Goal: Task Accomplishment & Management: Manage account settings

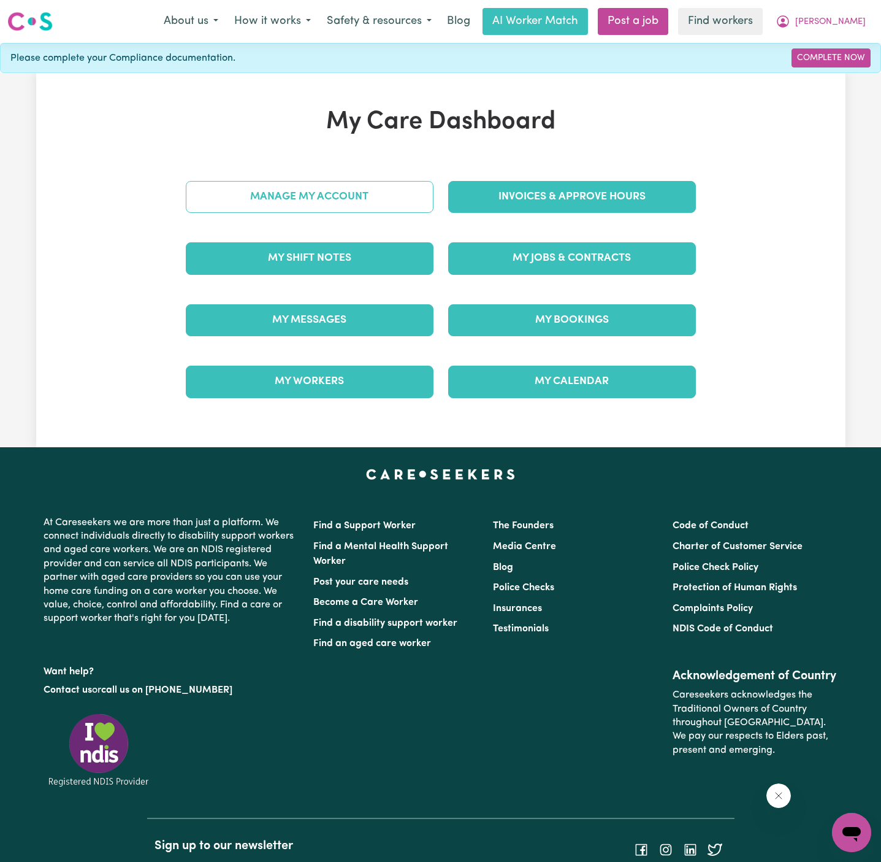
click at [393, 189] on link "Manage My Account" at bounding box center [310, 197] width 248 height 32
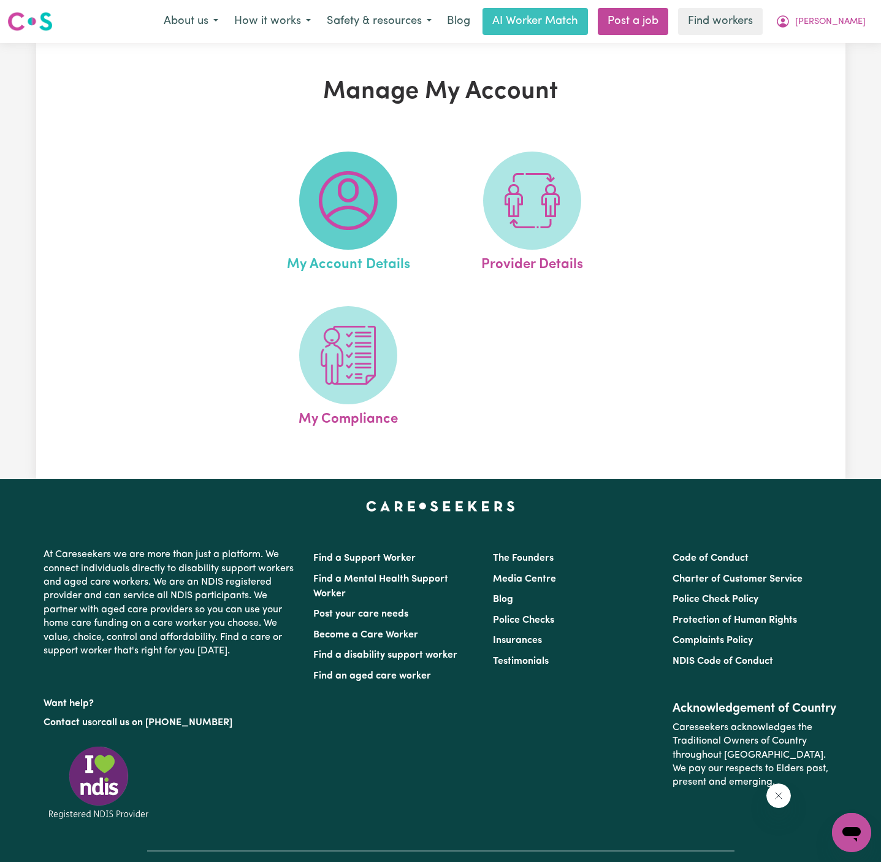
click at [363, 201] on img at bounding box center [348, 200] width 59 height 59
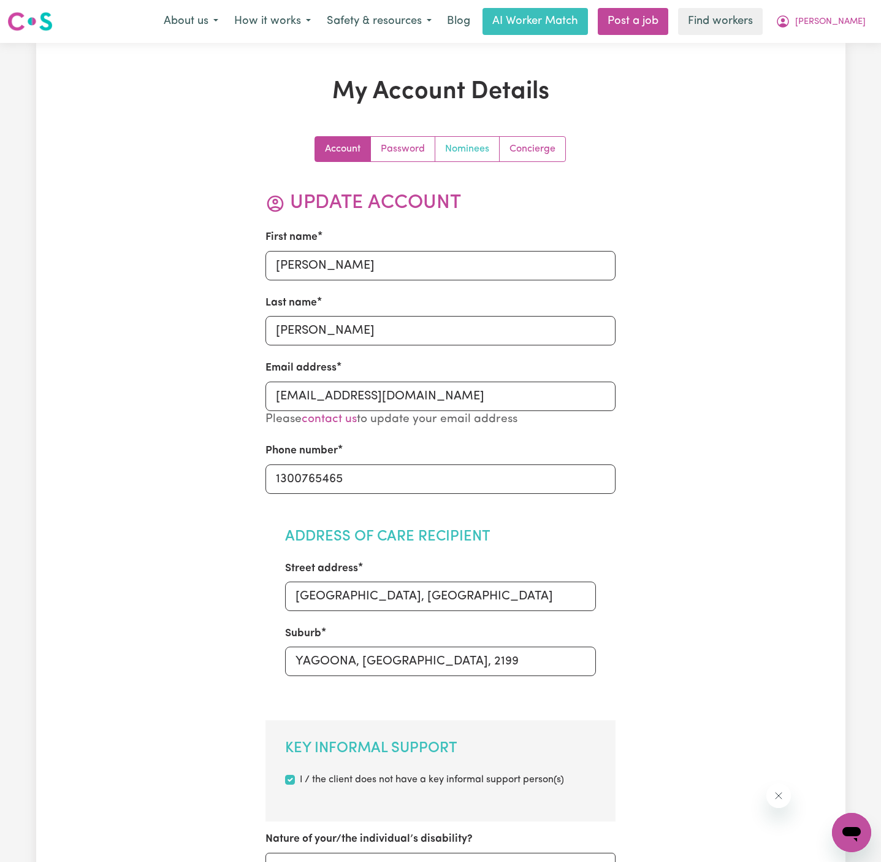
click at [466, 149] on link "Nominees" at bounding box center [468, 149] width 64 height 25
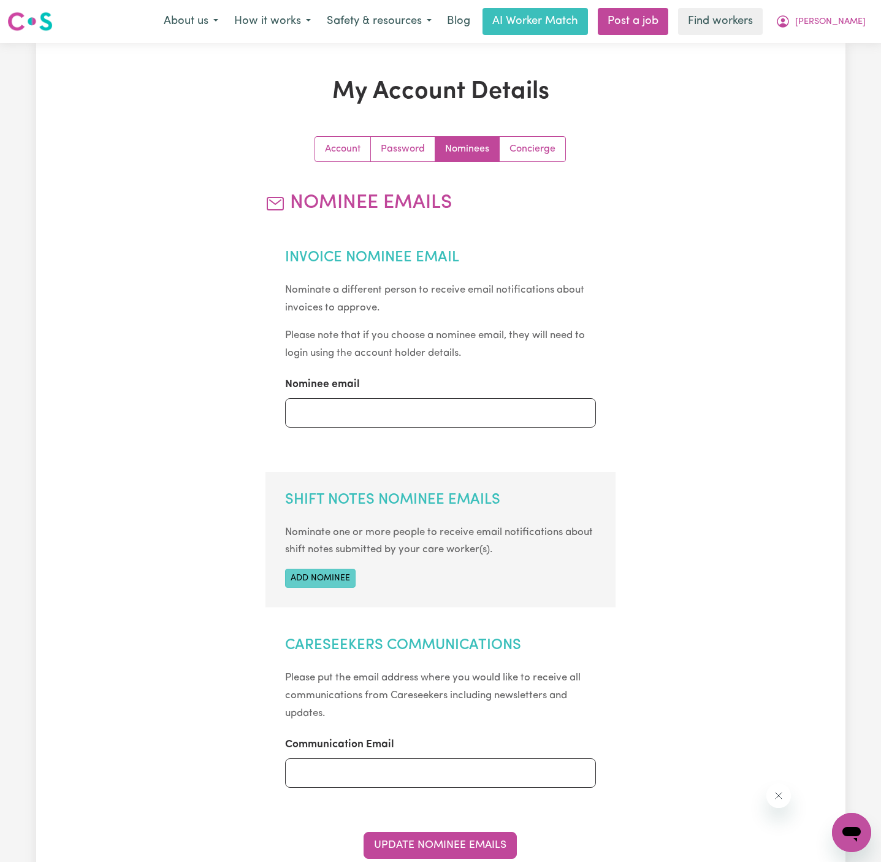
click at [341, 583] on button "Add nominee" at bounding box center [320, 578] width 71 height 19
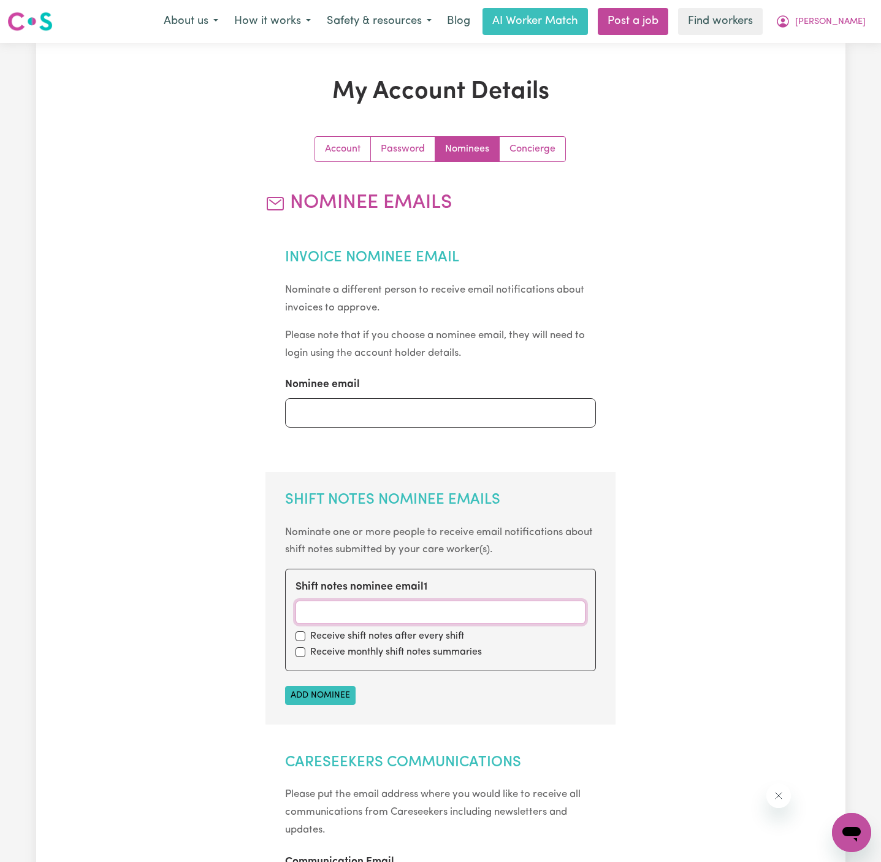
click at [350, 603] on input "Shift notes nominee email 1" at bounding box center [441, 612] width 290 height 23
paste input "[EMAIL_ADDRESS][DOMAIN_NAME]"
type input "[EMAIL_ADDRESS][DOMAIN_NAME]"
click at [303, 642] on div "Receive shift notes after every shift" at bounding box center [441, 636] width 290 height 15
click at [302, 640] on div "Receive shift notes after every shift" at bounding box center [441, 636] width 290 height 15
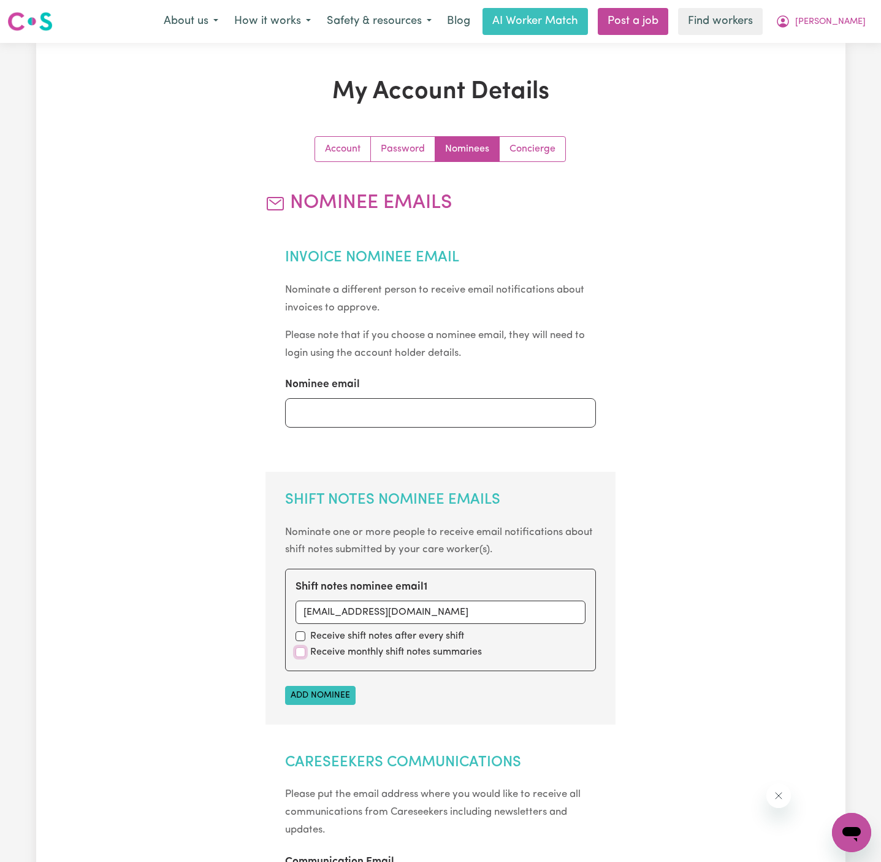
click at [302, 649] on input "checkbox" at bounding box center [301, 652] width 10 height 10
checkbox input "true"
click at [301, 631] on input "checkbox" at bounding box center [301, 636] width 10 height 10
checkbox input "true"
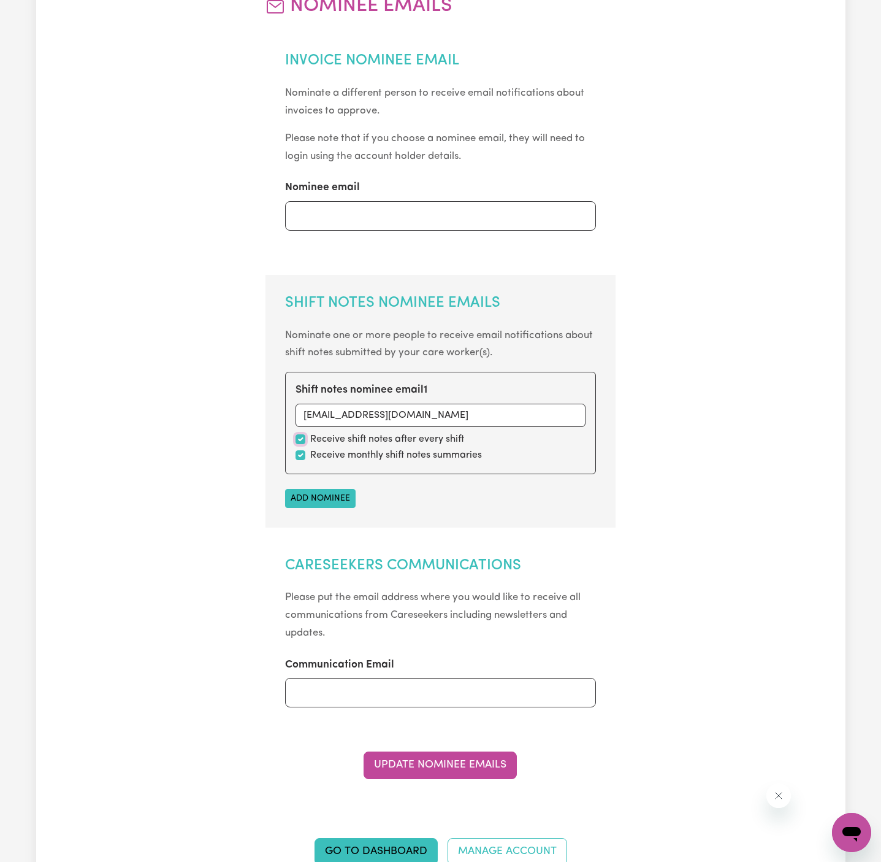
scroll to position [291, 0]
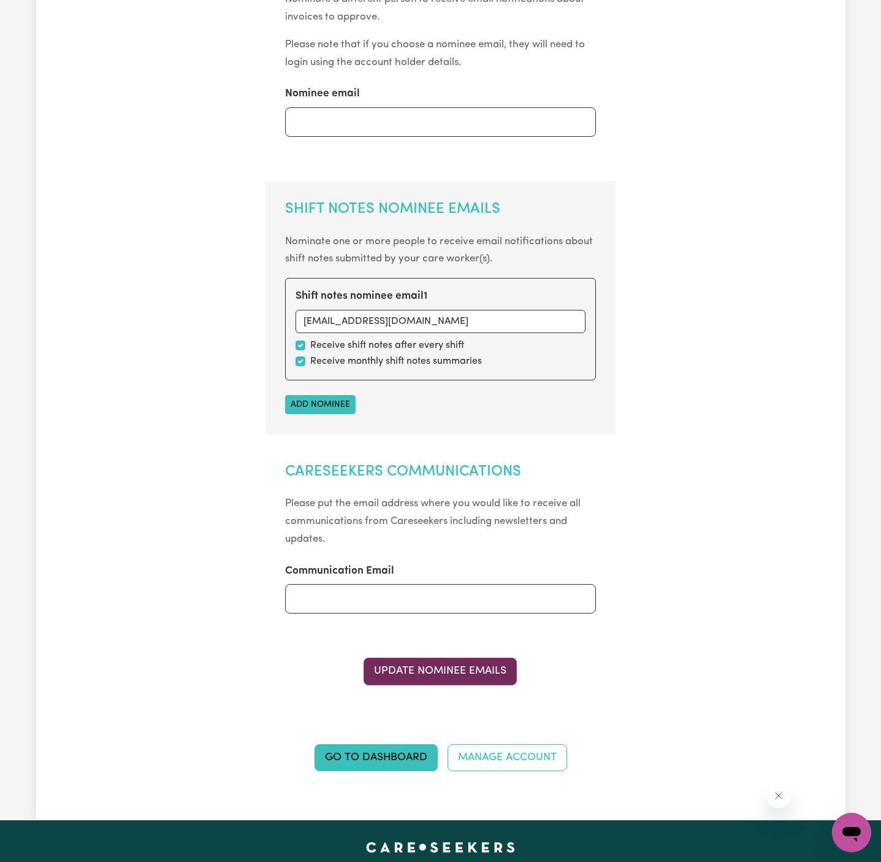
click at [485, 659] on button "Update Nominee Emails" at bounding box center [440, 671] width 153 height 27
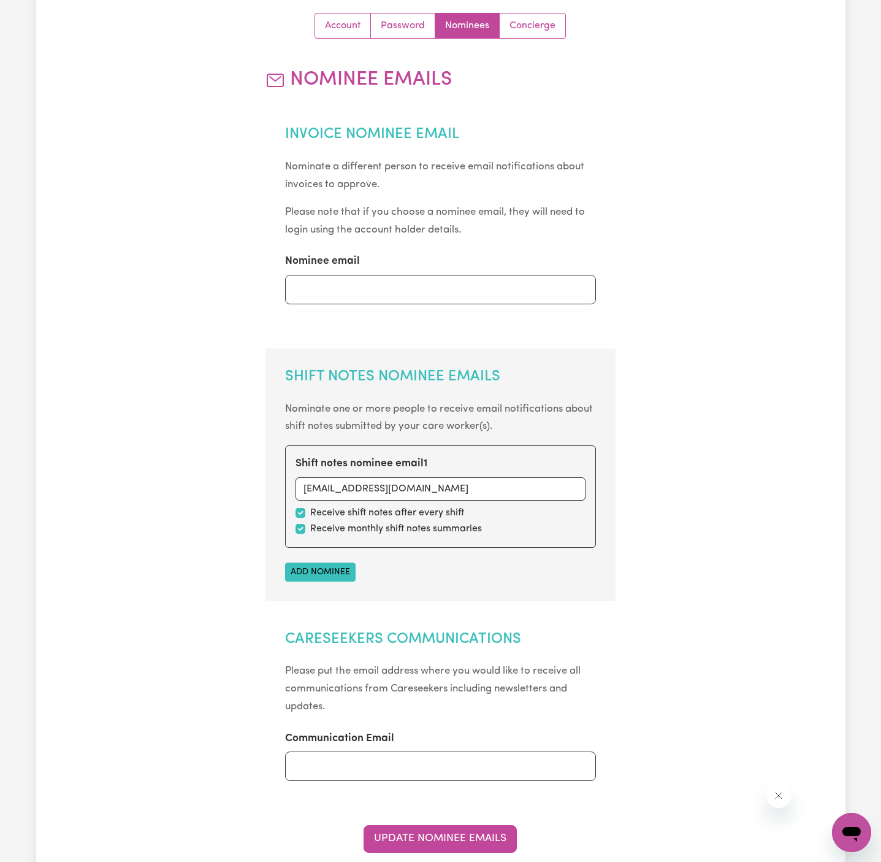
scroll to position [0, 0]
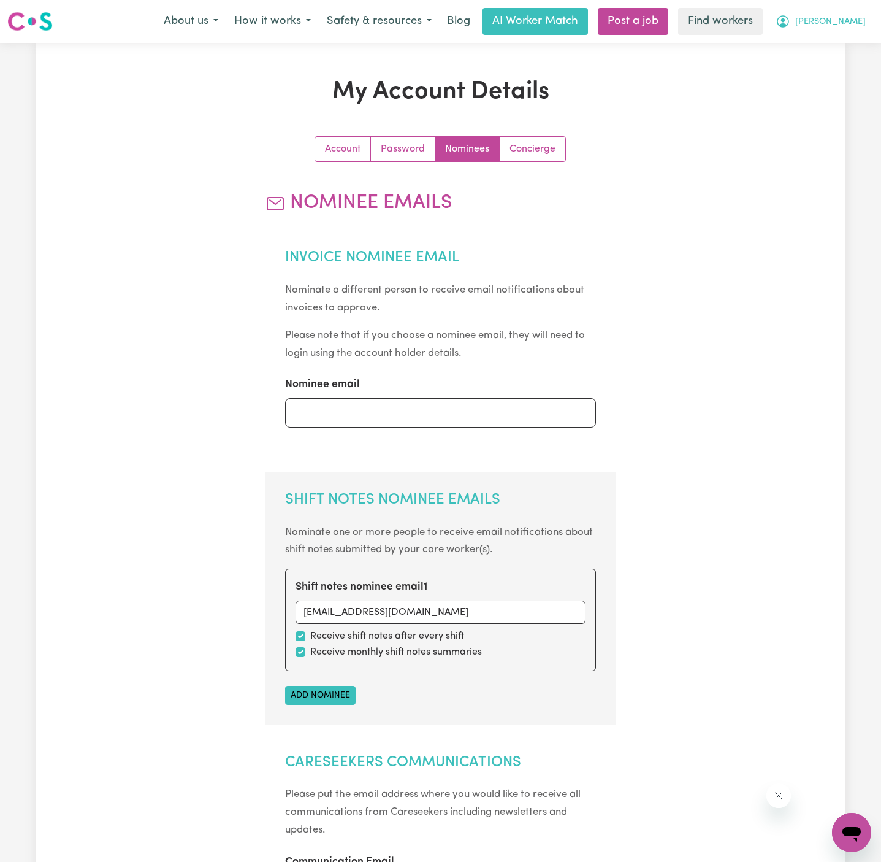
click at [859, 21] on span "[PERSON_NAME]" at bounding box center [831, 21] width 71 height 13
click at [855, 47] on link "My Dashboard" at bounding box center [825, 47] width 97 height 23
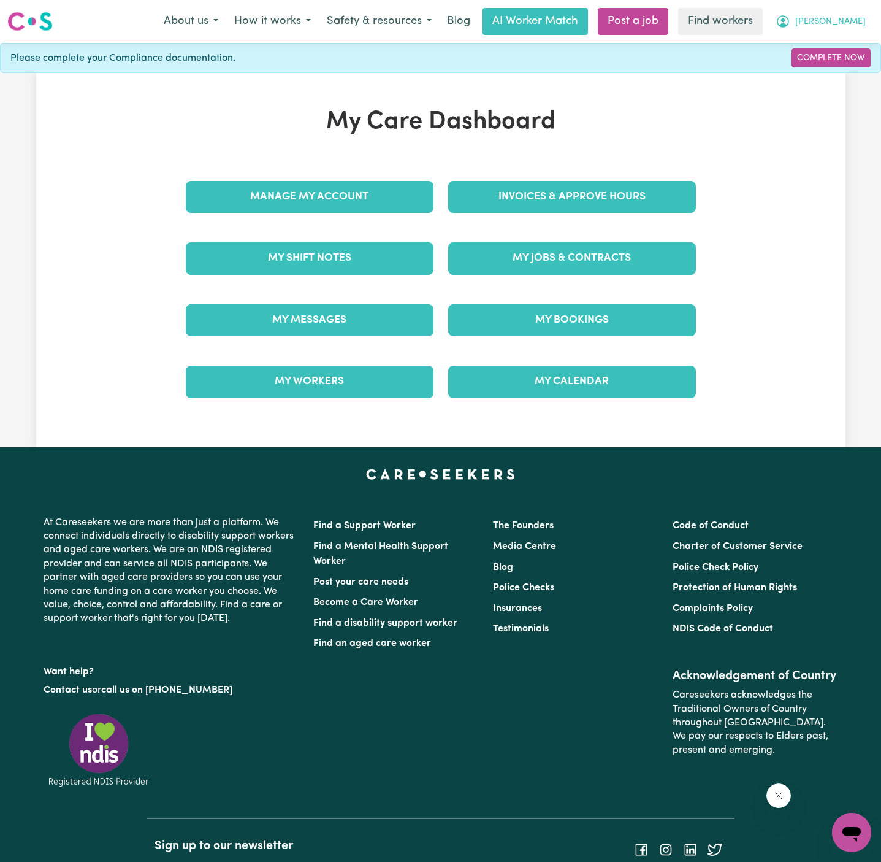
click at [855, 23] on span "[PERSON_NAME]" at bounding box center [831, 21] width 71 height 13
click at [845, 63] on link "Logout" at bounding box center [825, 70] width 97 height 23
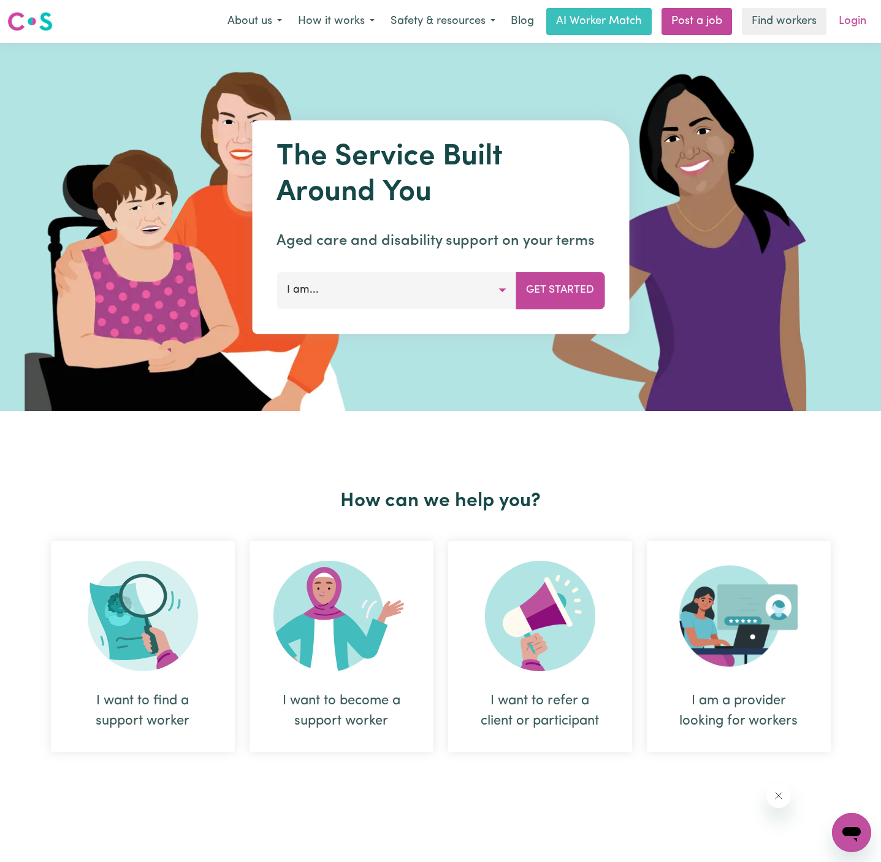
click at [850, 22] on link "Login" at bounding box center [853, 21] width 42 height 27
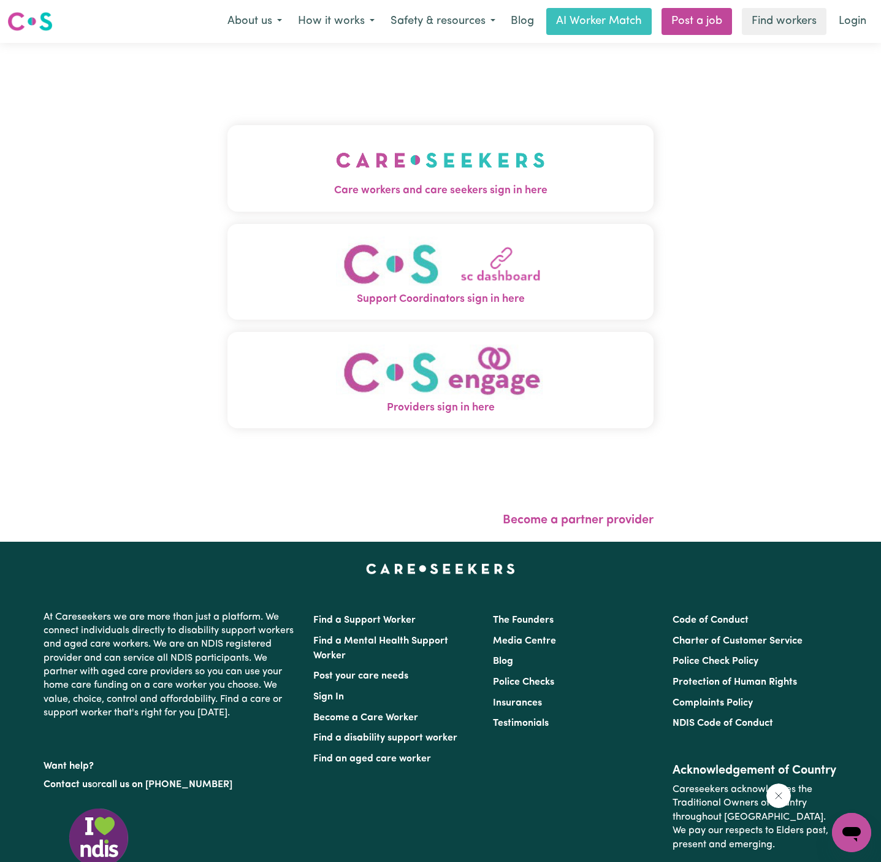
click at [482, 158] on img "Care workers and care seekers sign in here" at bounding box center [440, 159] width 209 height 45
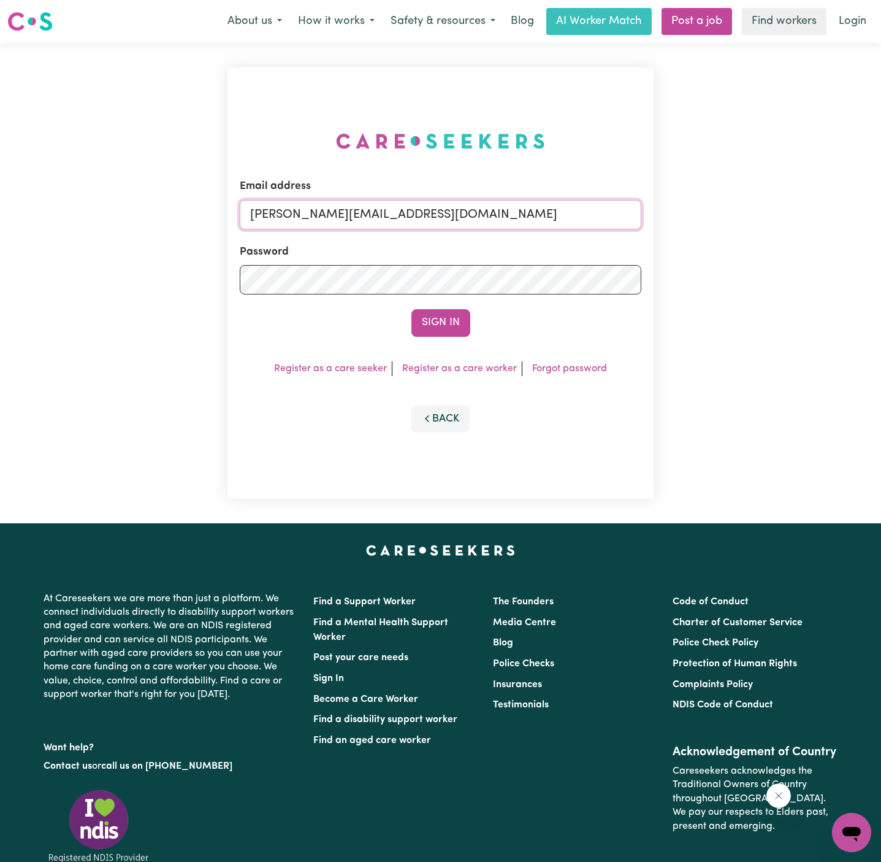
click at [490, 217] on input "[PERSON_NAME][EMAIL_ADDRESS][DOMAIN_NAME]" at bounding box center [441, 214] width 402 height 29
click at [434, 193] on div "Email address [EMAIL_ADDRESS][DOMAIN_NAME]" at bounding box center [441, 204] width 402 height 50
click at [466, 213] on input "[EMAIL_ADDRESS][DOMAIN_NAME]" at bounding box center [441, 214] width 402 height 29
click at [357, 213] on input "[EMAIL_ADDRESS][DOMAIN_NAME]" at bounding box center [441, 214] width 402 height 29
drag, startPoint x: 311, startPoint y: 218, endPoint x: 770, endPoint y: 215, distance: 458.8
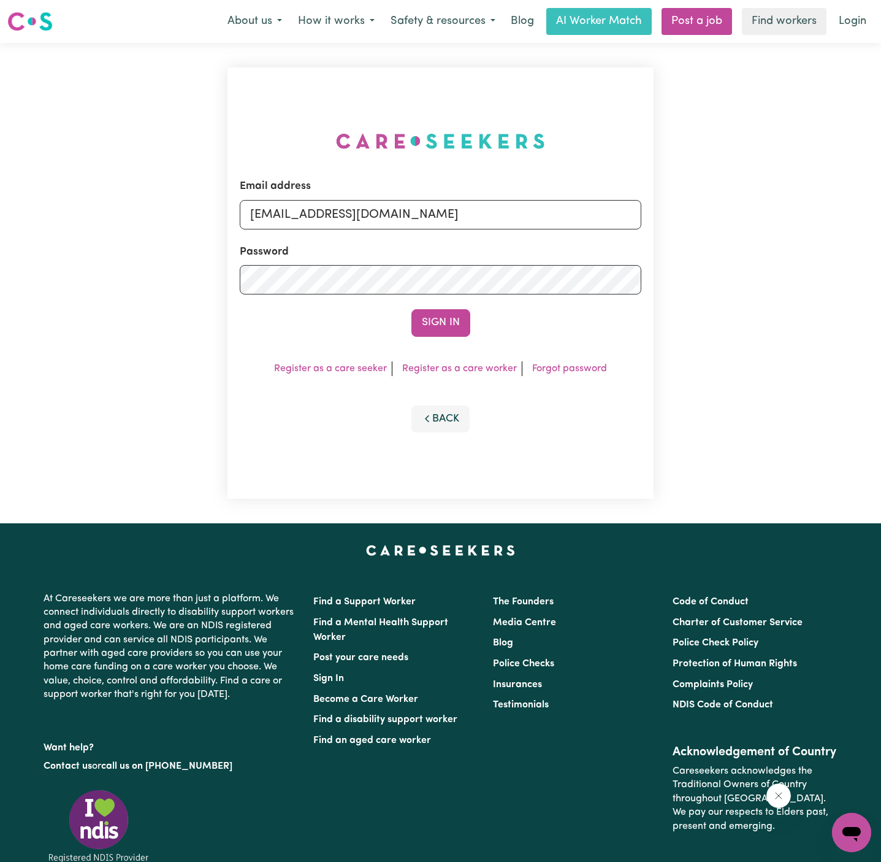
click at [770, 215] on div "Email address [EMAIL_ADDRESS][DOMAIN_NAME] Password Sign In Register as a care …" at bounding box center [440, 283] width 881 height 480
type input "[EMAIL_ADDRESS][DOMAIN_NAME]"
click at [446, 326] on button "Sign In" at bounding box center [441, 322] width 59 height 27
